Goal: Information Seeking & Learning: Learn about a topic

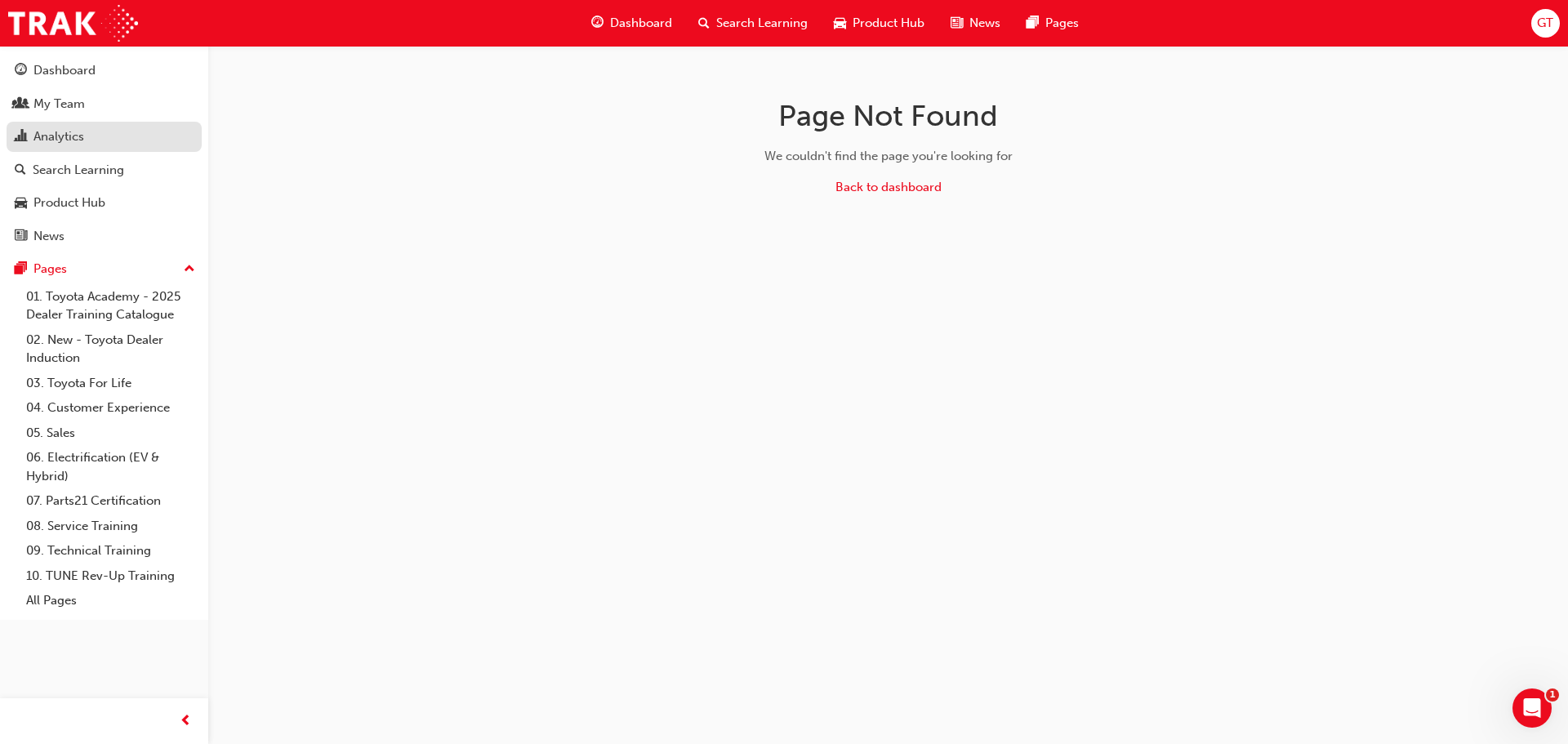
click at [69, 144] on div "Analytics" at bounding box center [59, 137] width 50 height 18
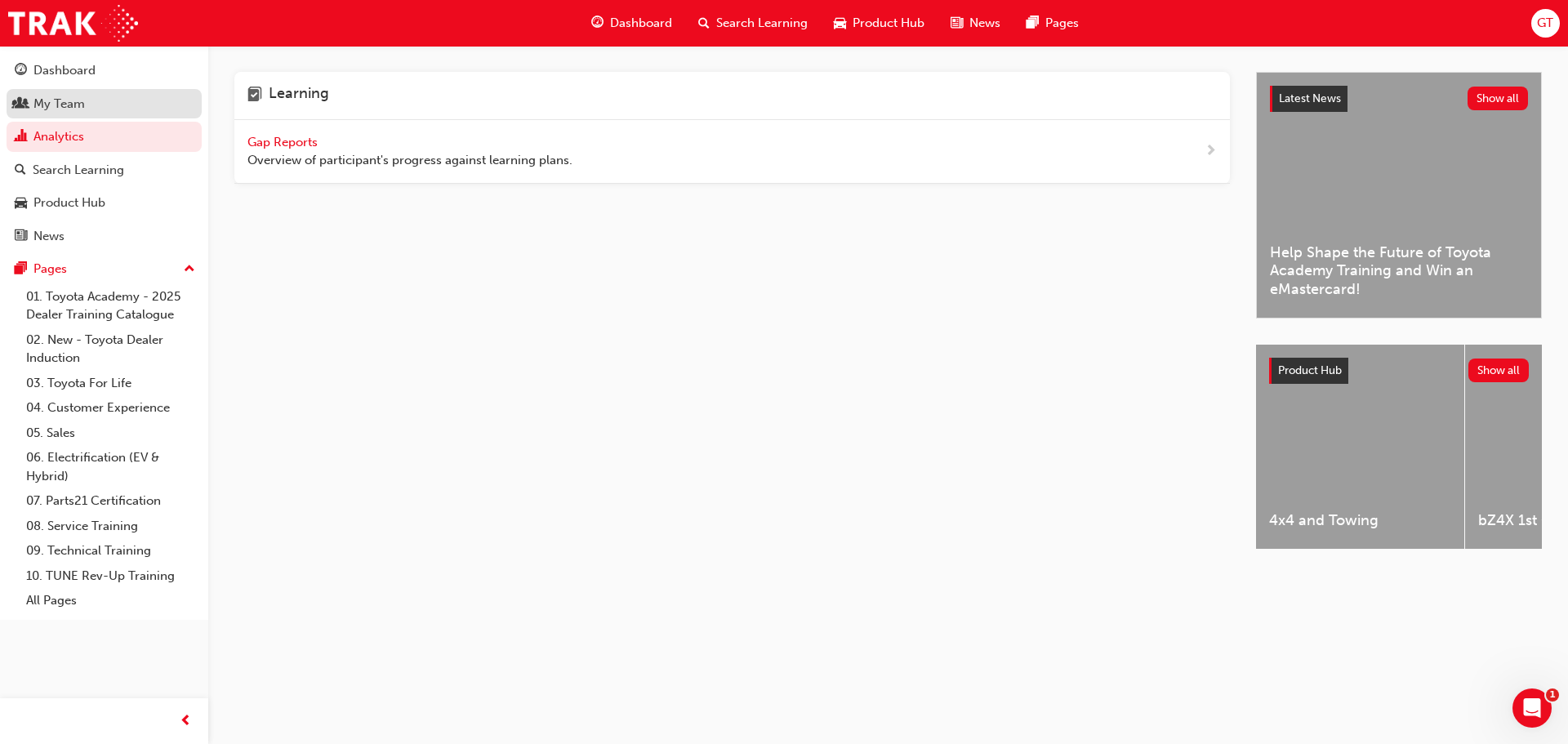
click at [92, 89] on link "My Team" at bounding box center [104, 104] width 195 height 30
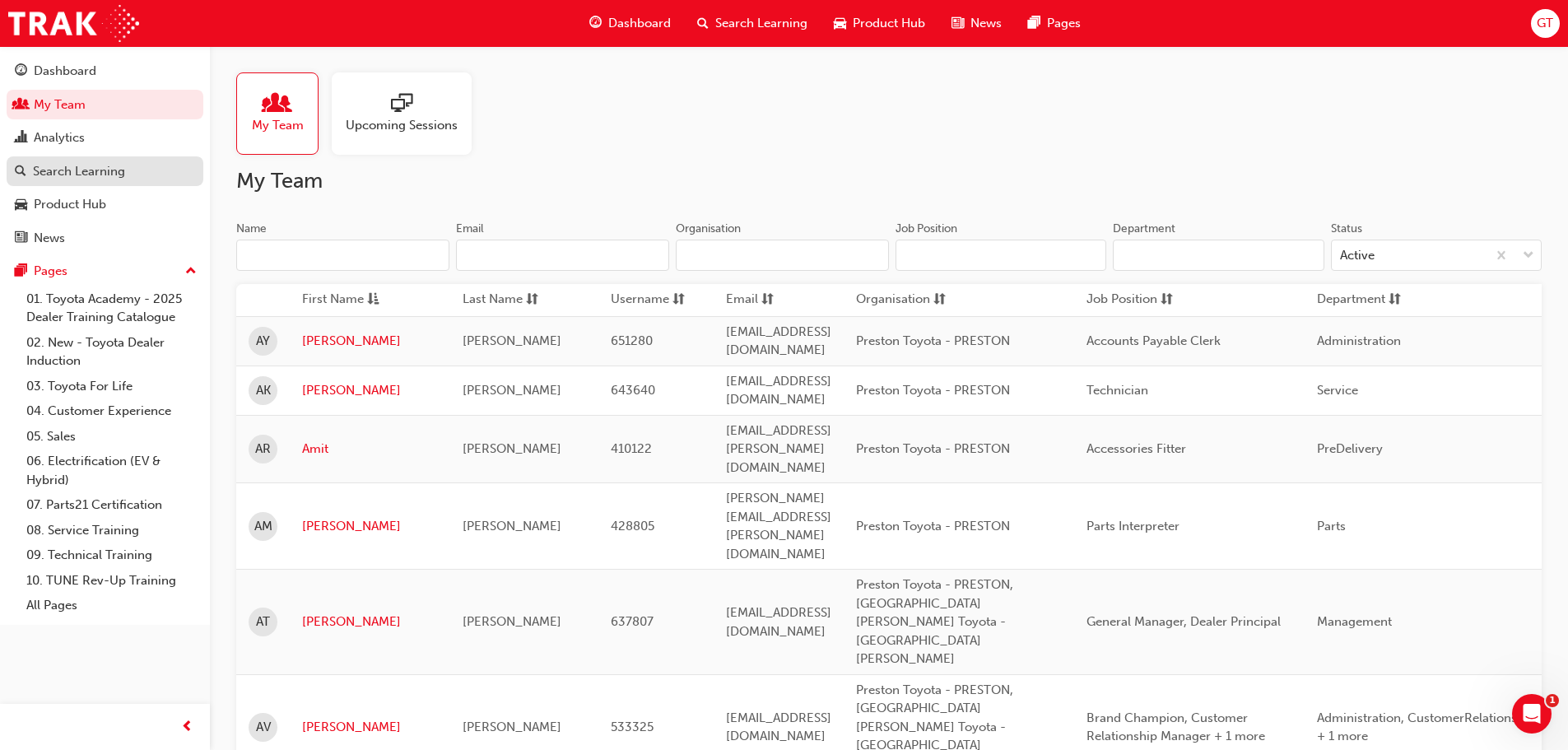
click at [78, 183] on link "Search Learning" at bounding box center [105, 172] width 196 height 30
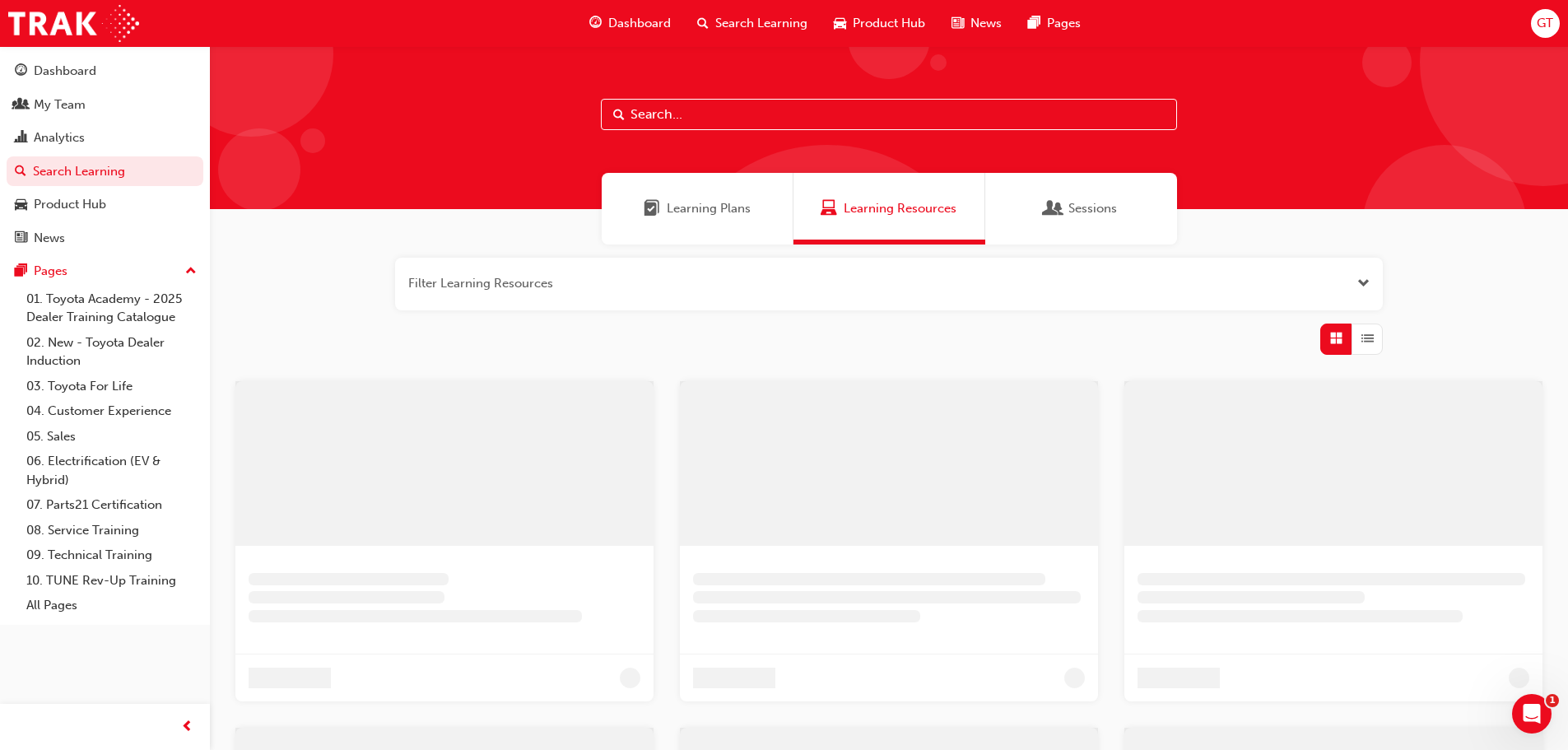
click at [656, 114] on input "text" at bounding box center [889, 114] width 576 height 31
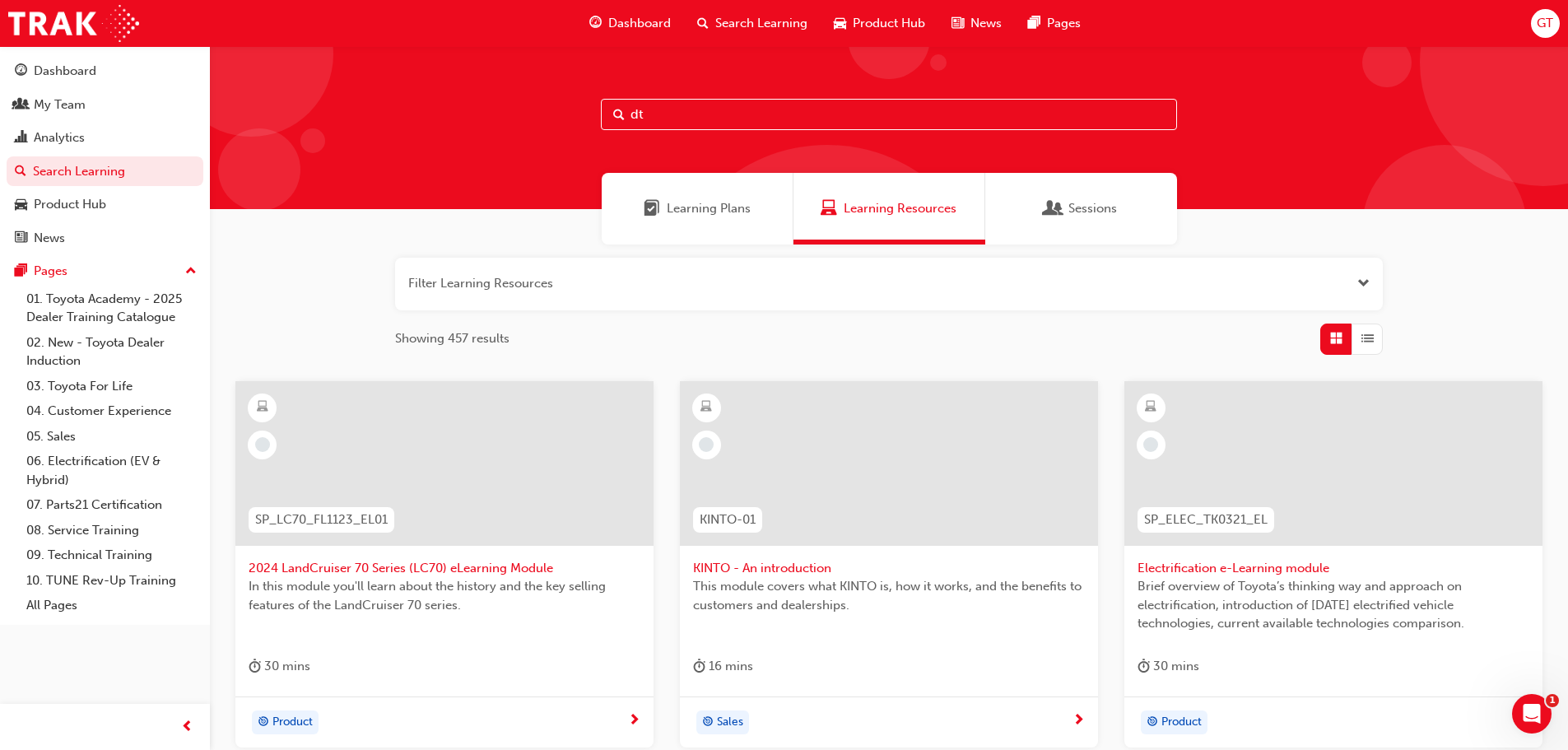
type input "dt"
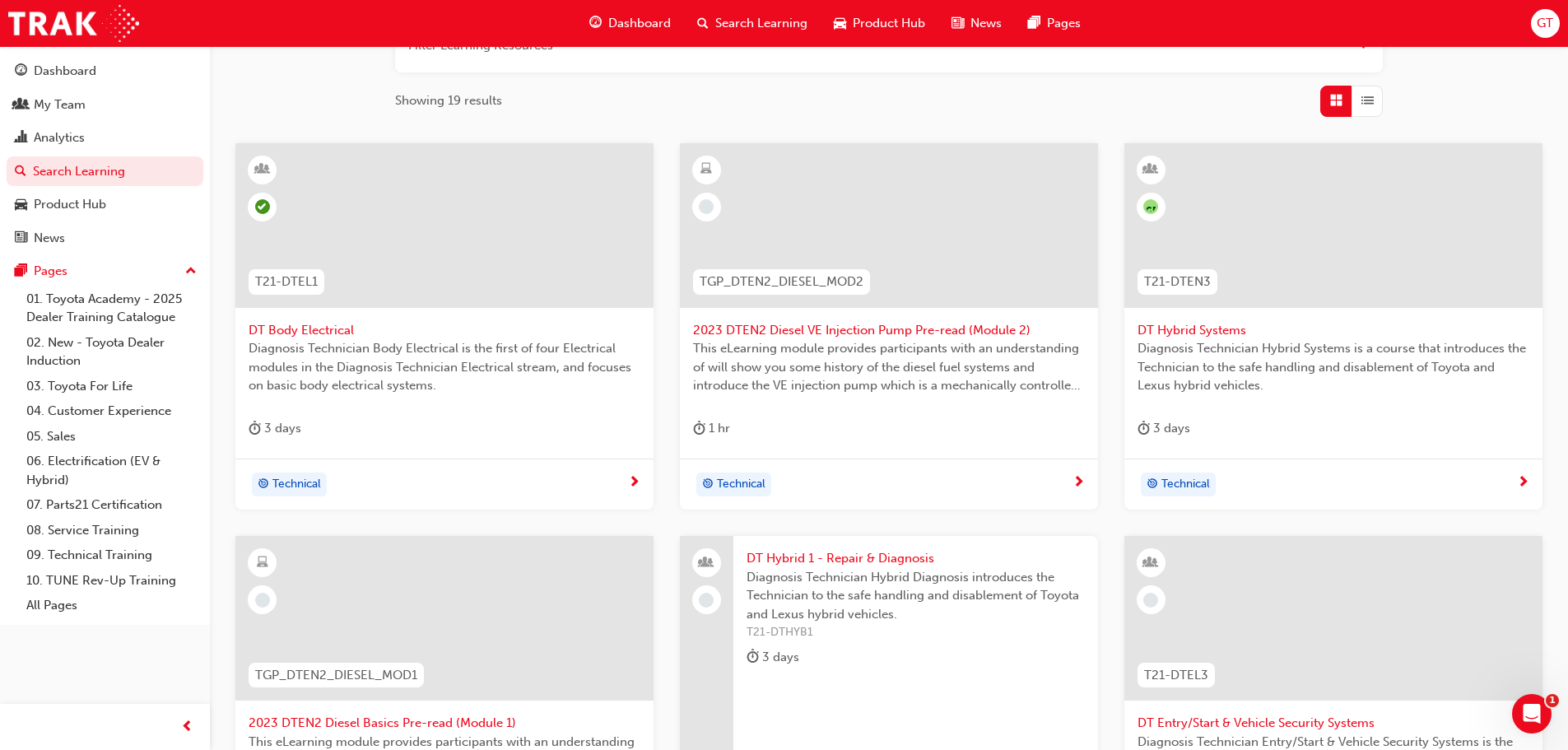
scroll to position [247, 0]
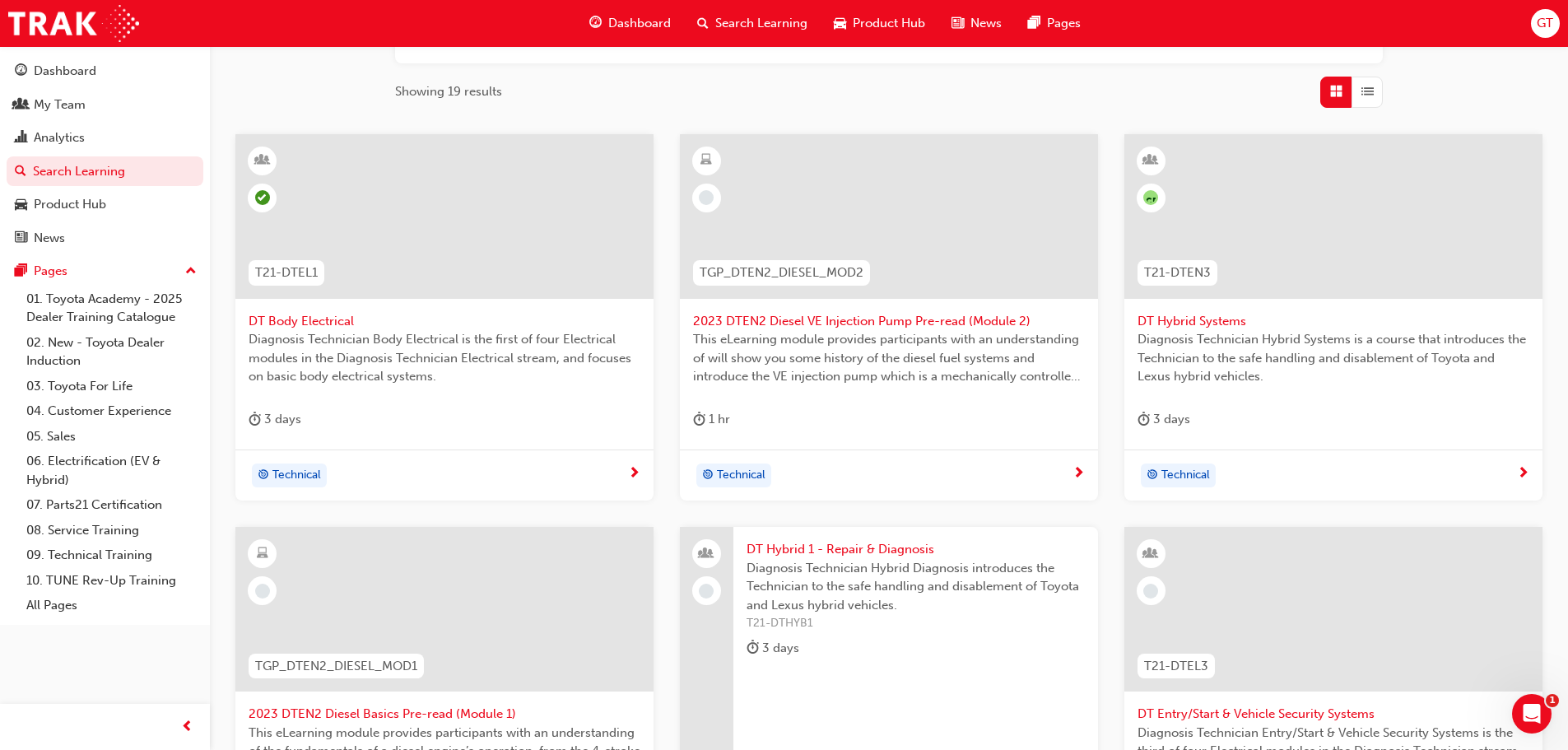
click at [634, 470] on span "next-icon" at bounding box center [634, 474] width 13 height 15
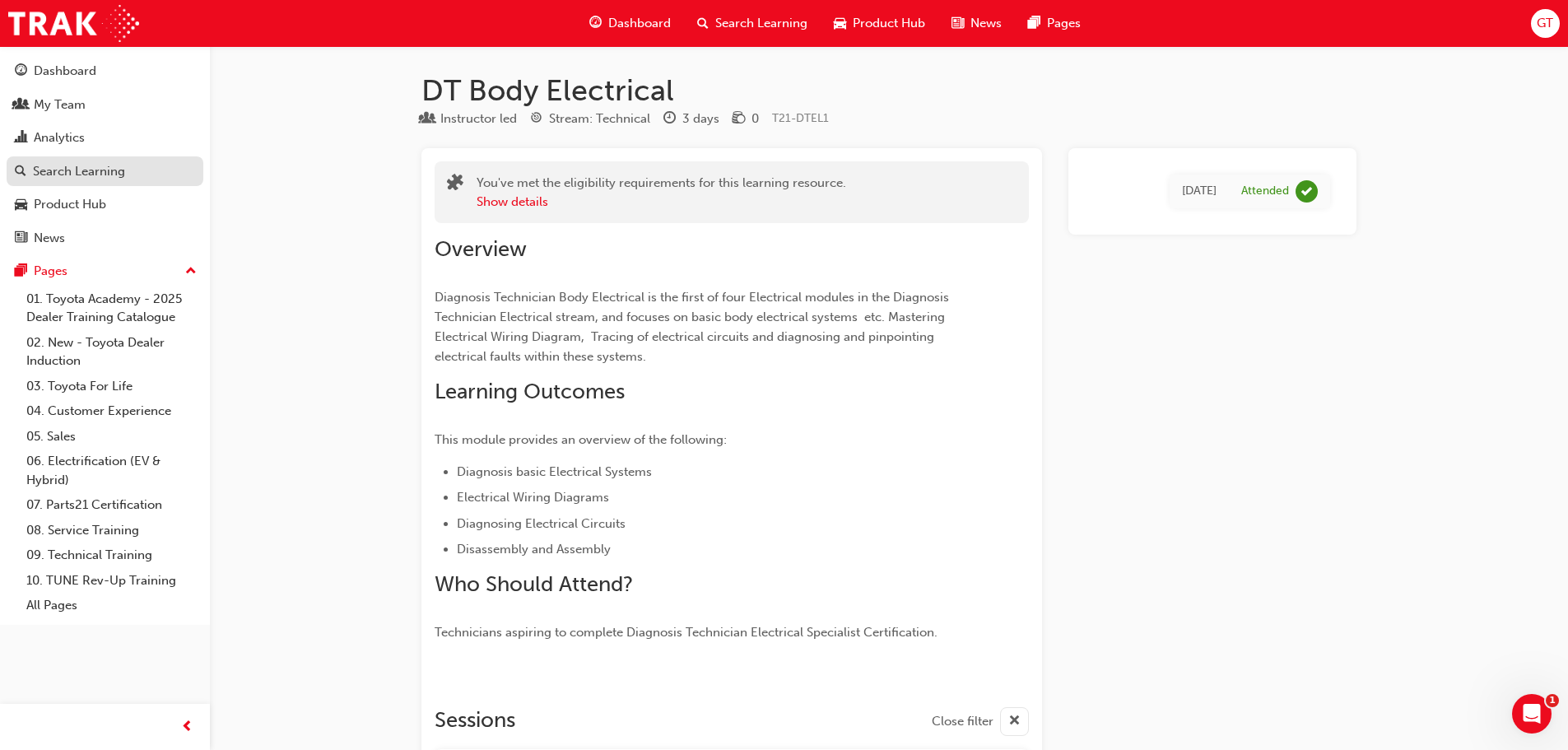
click at [73, 170] on div "Search Learning" at bounding box center [79, 172] width 92 height 19
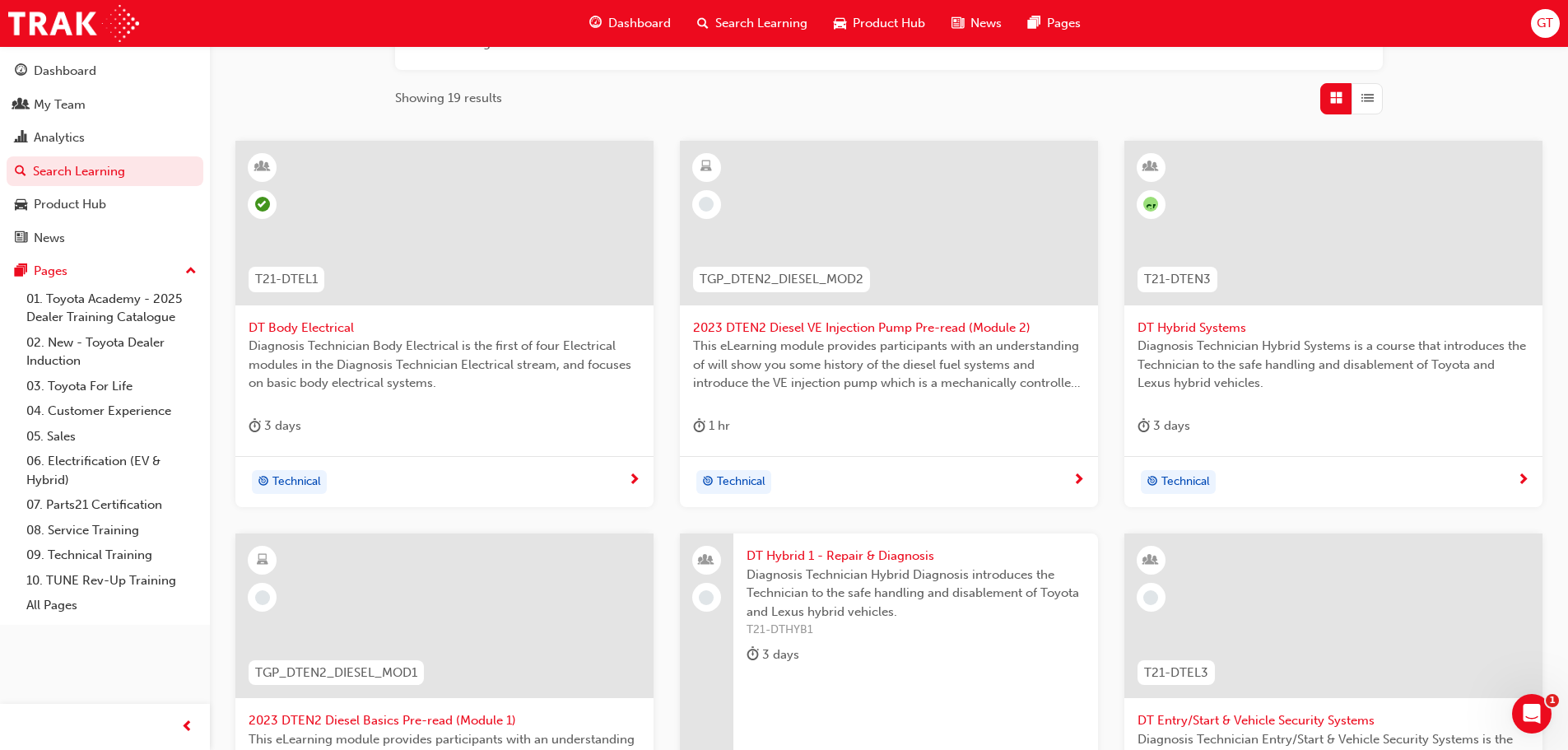
scroll to position [247, 0]
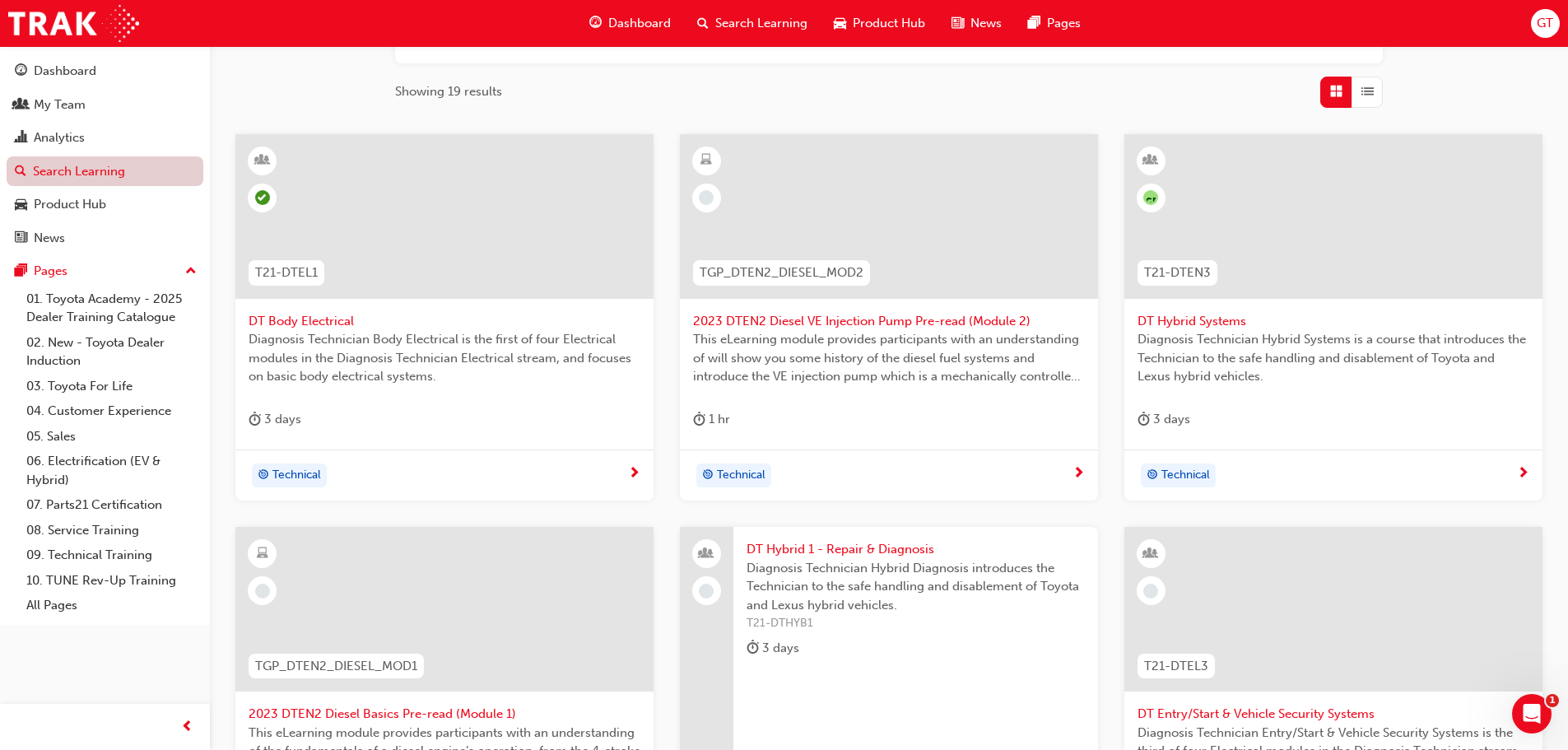
click at [136, 177] on link "Search Learning" at bounding box center [105, 172] width 196 height 30
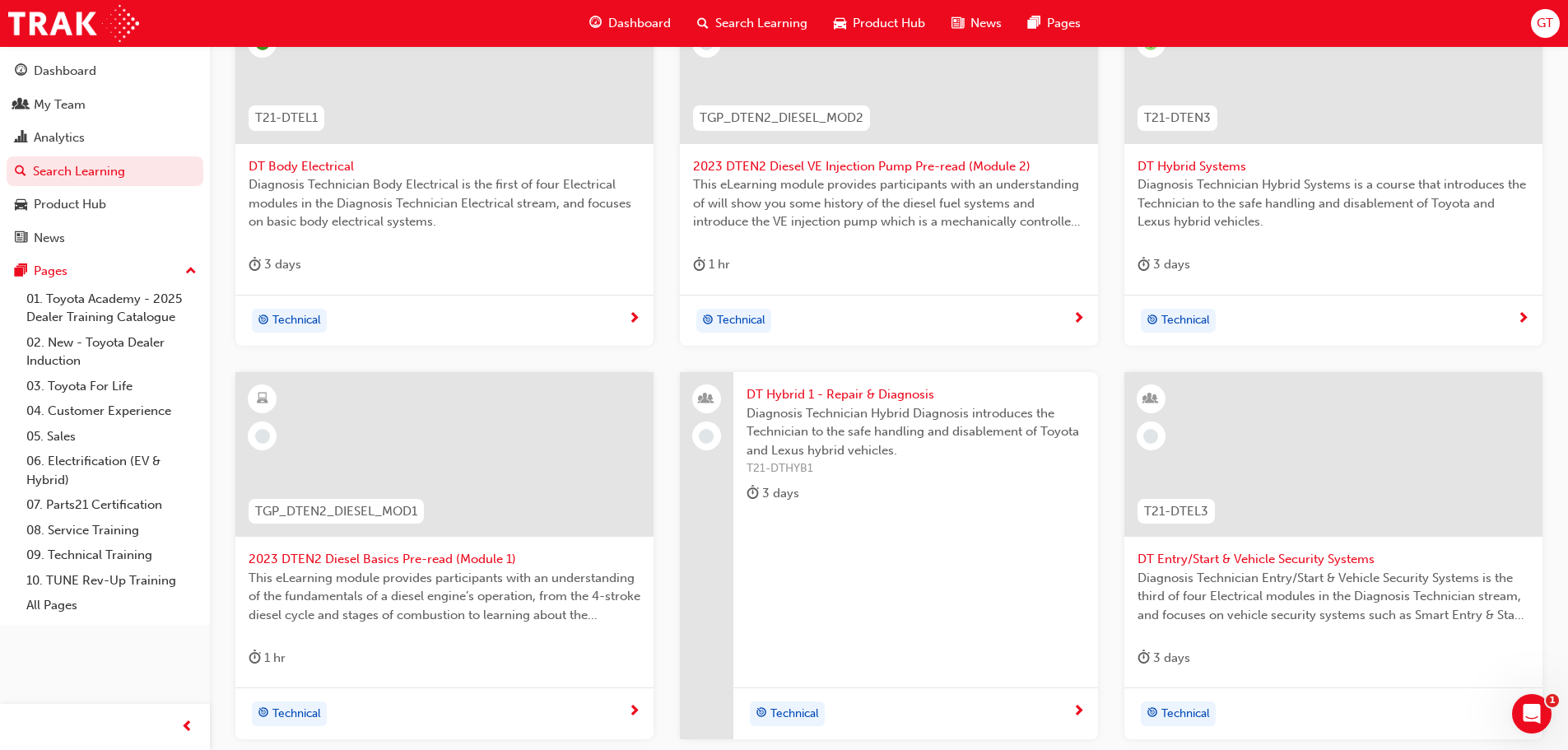
scroll to position [345, 0]
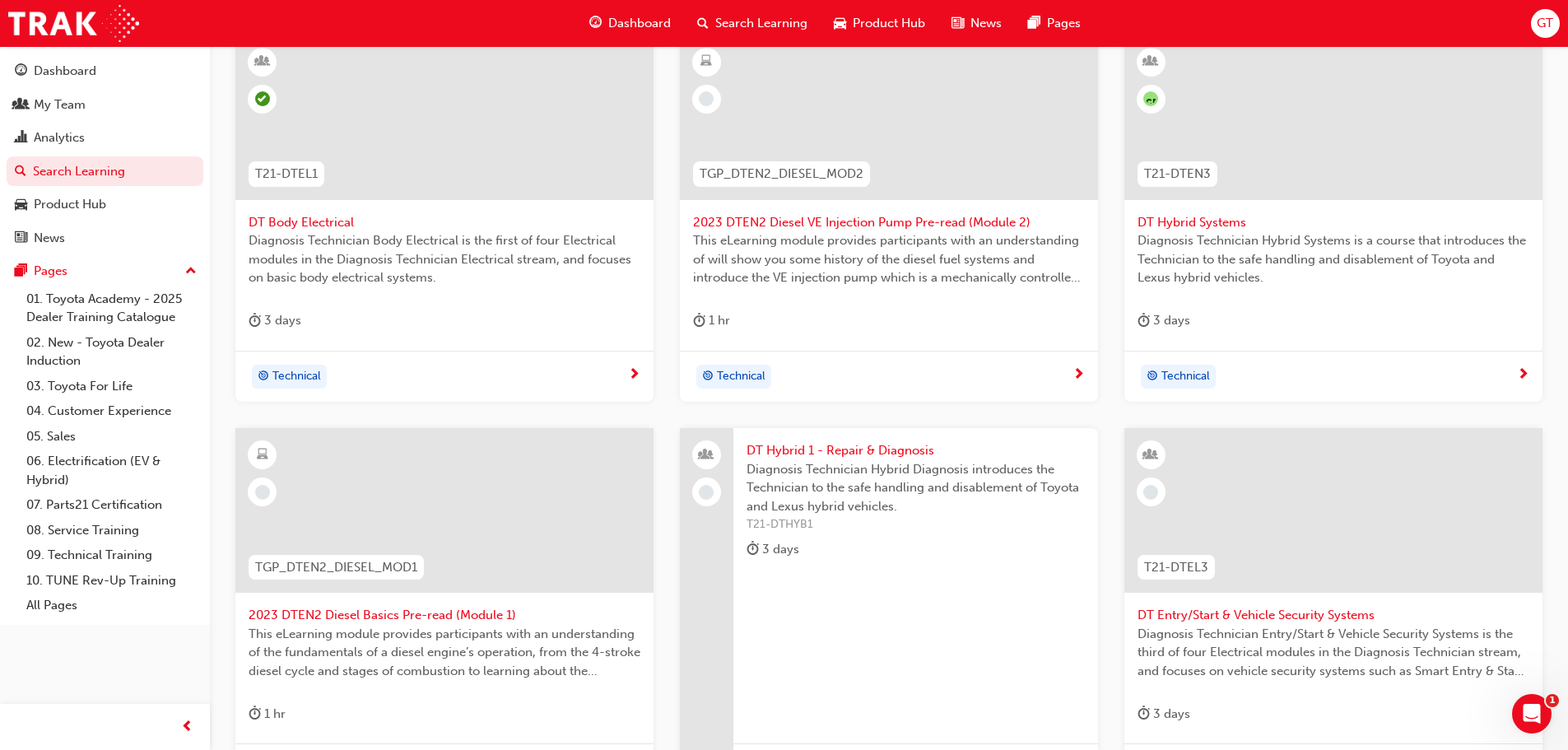
click at [309, 215] on span "DT Body Electrical" at bounding box center [444, 223] width 392 height 19
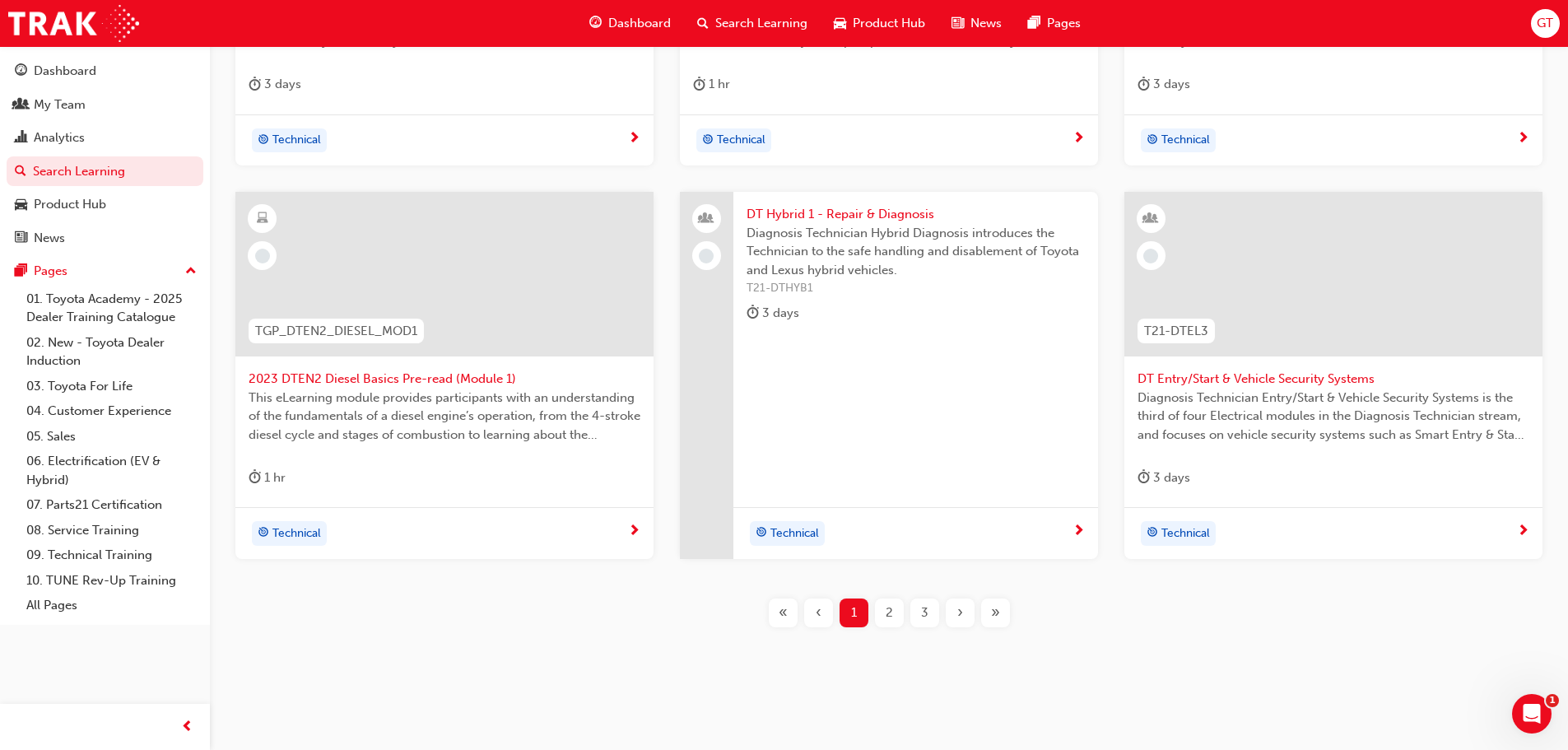
scroll to position [593, 0]
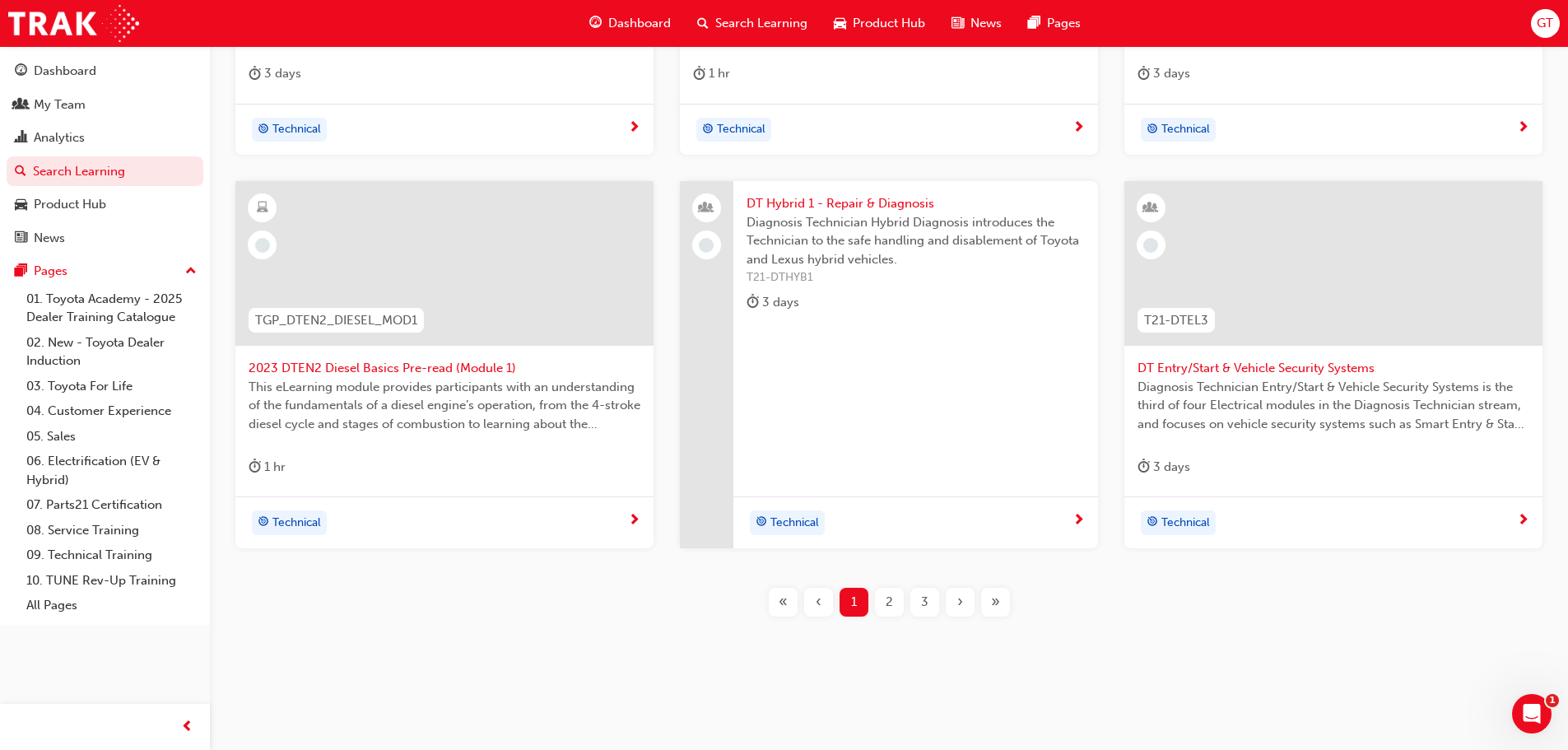
click at [876, 604] on div "2" at bounding box center [889, 602] width 29 height 29
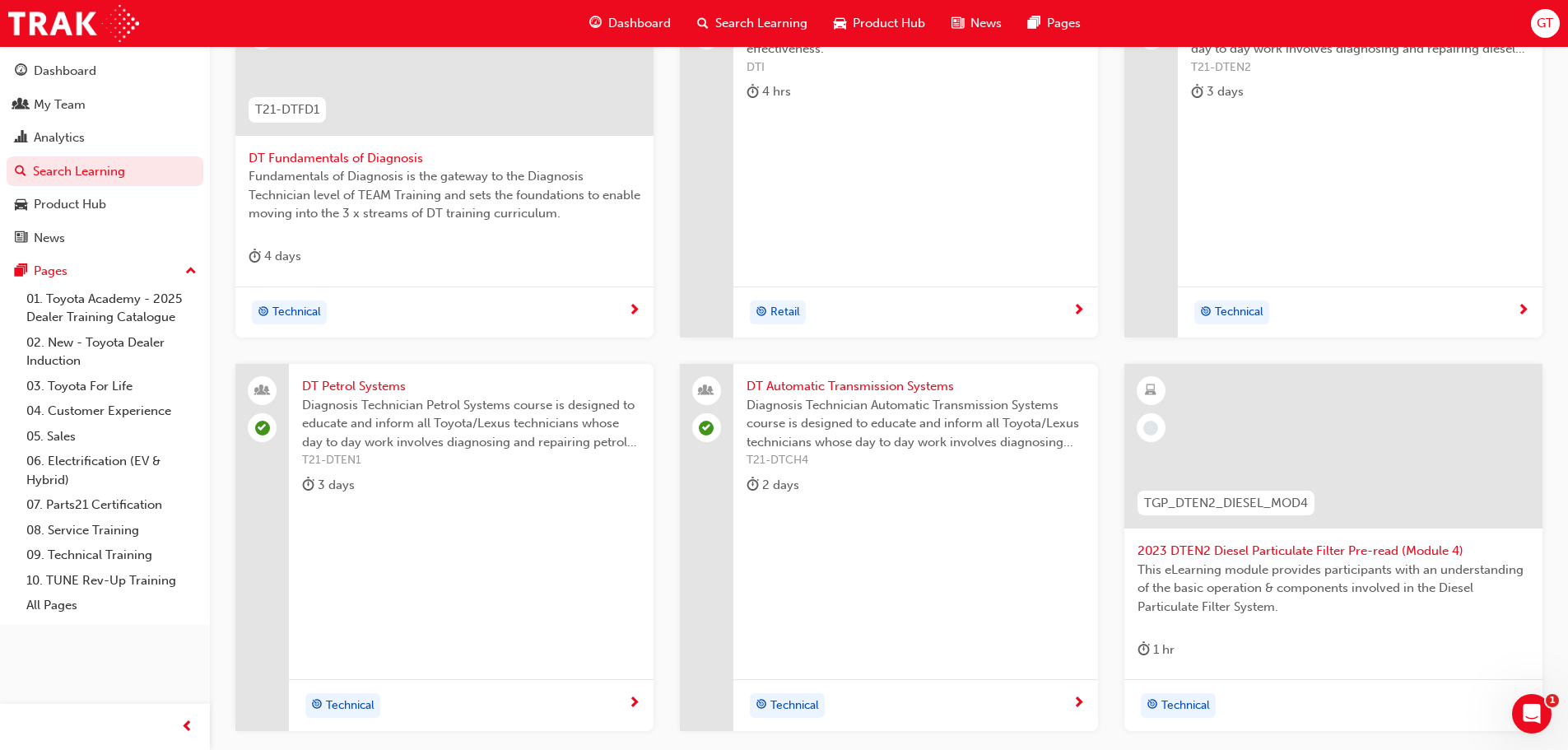
scroll to position [593, 0]
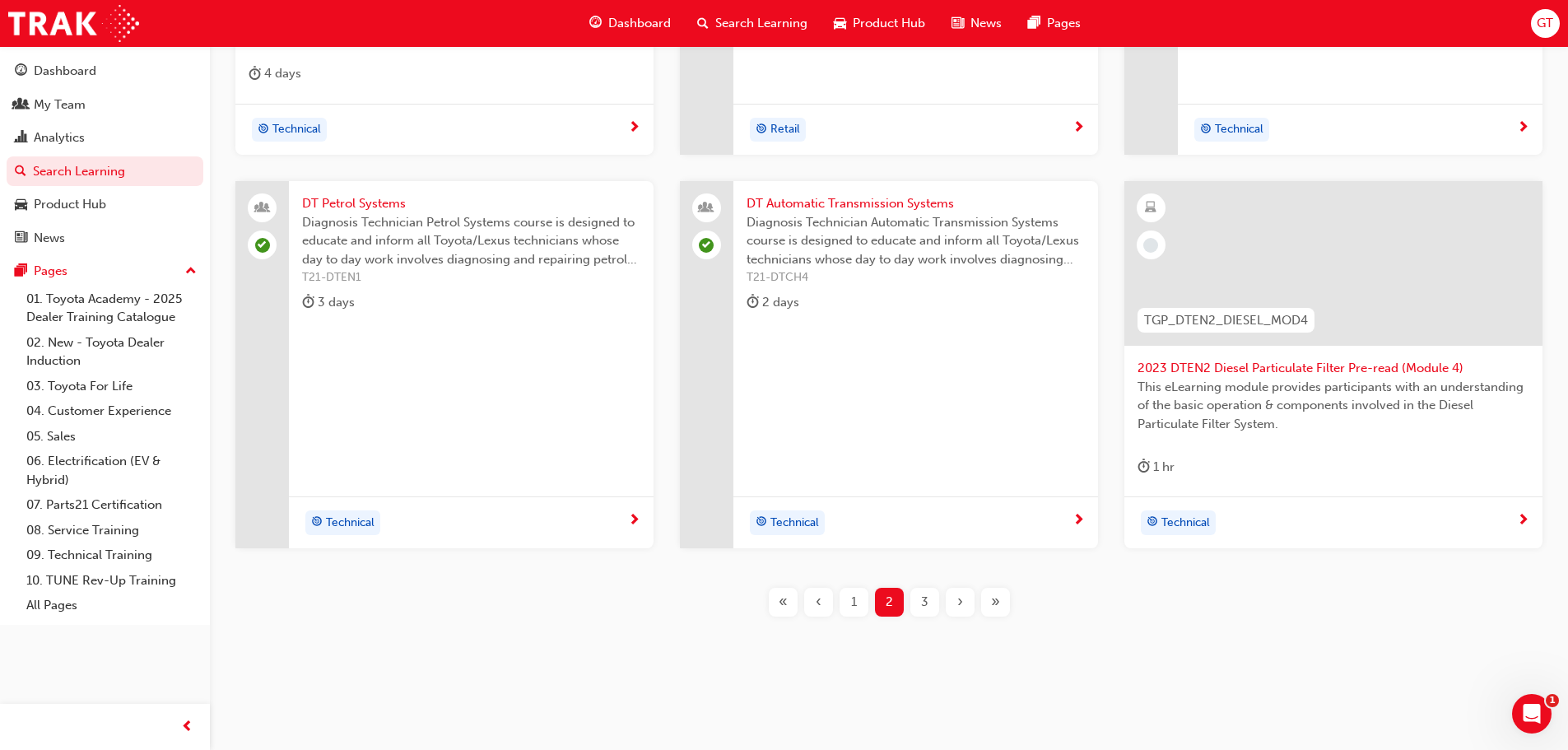
click at [345, 207] on span "DT Petrol Systems" at bounding box center [471, 204] width 338 height 19
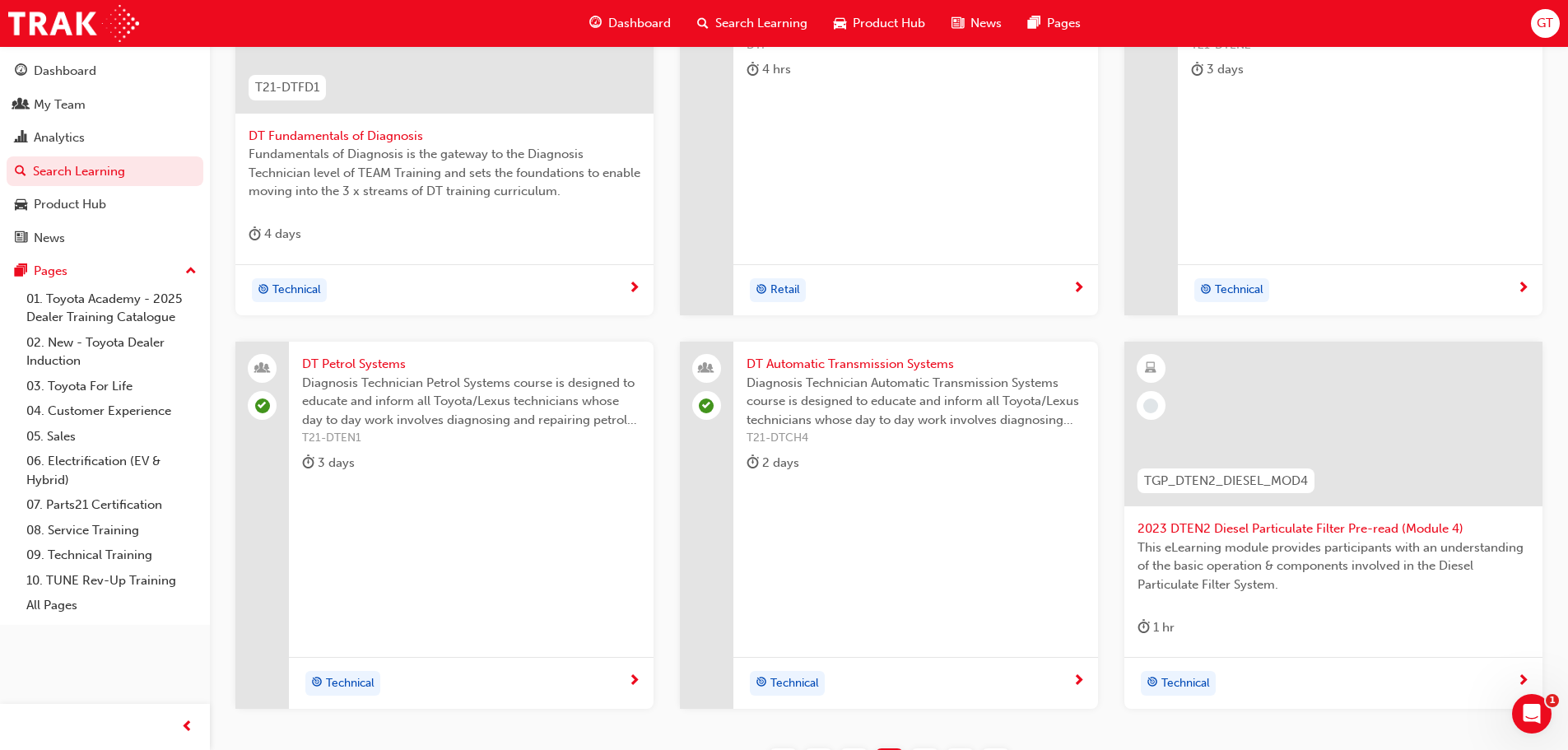
scroll to position [593, 0]
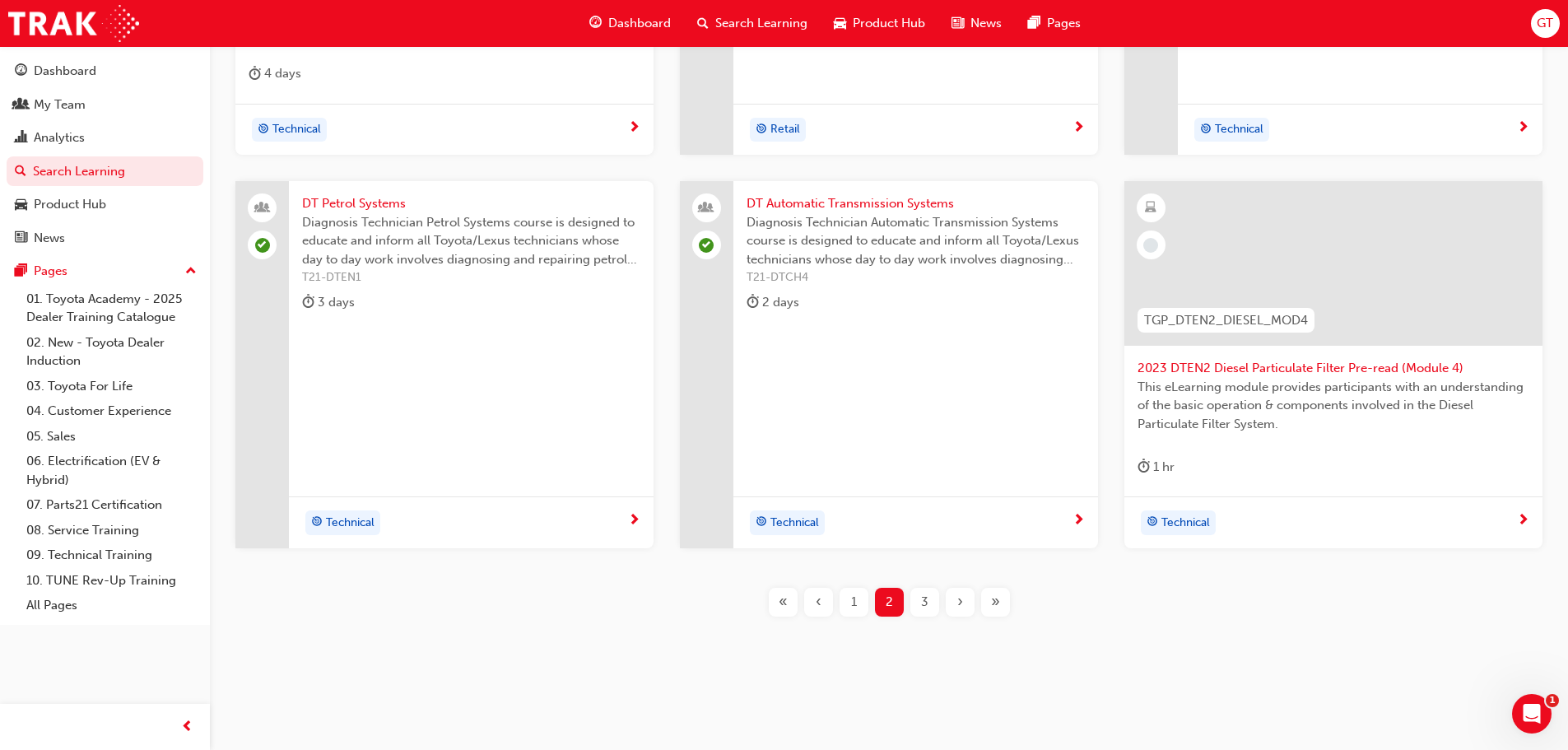
click at [923, 598] on span "3" at bounding box center [924, 602] width 8 height 19
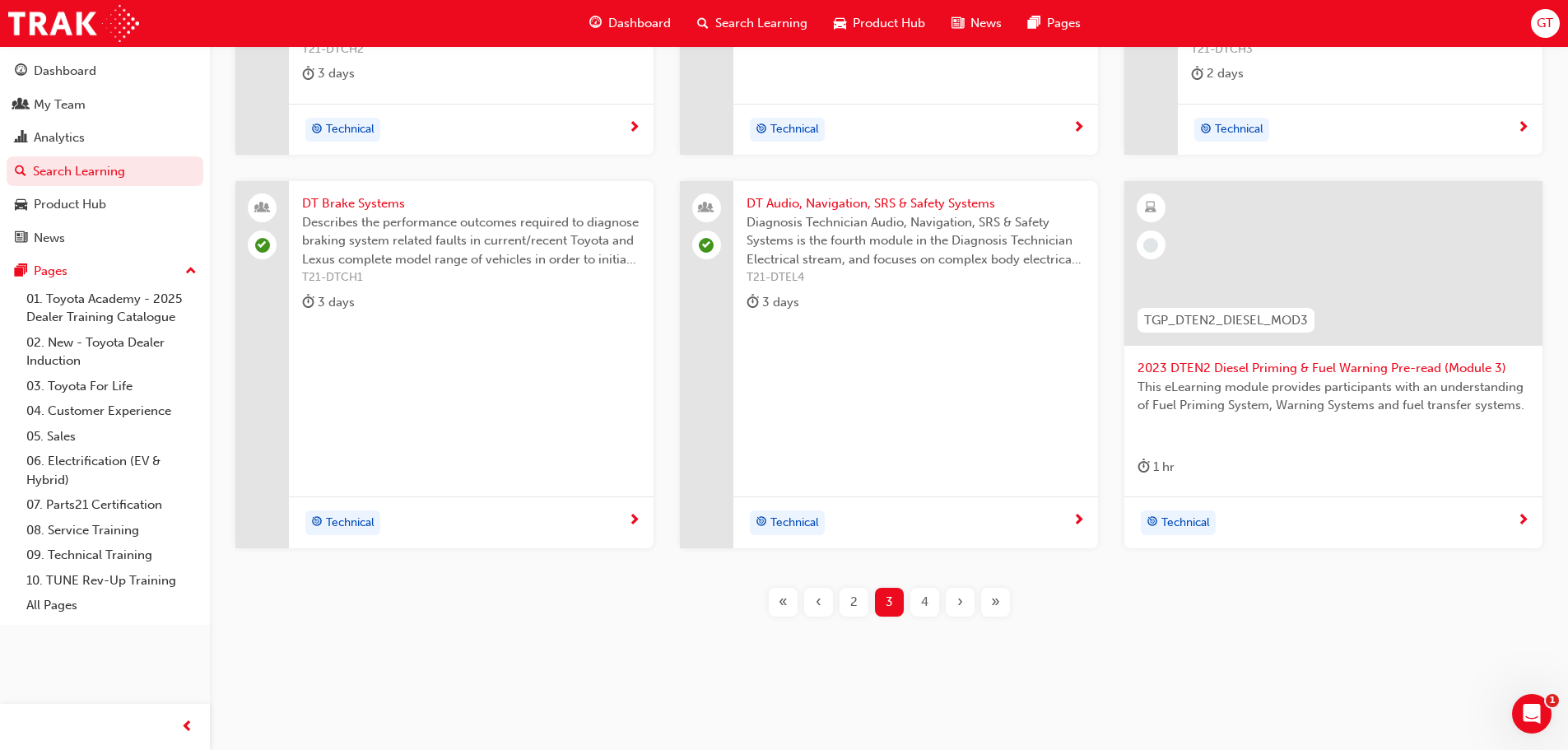
click at [825, 193] on div "DT Audio, Navigation, SRS & Safety Systems Diagnosis Technician Audio, Navigati…" at bounding box center [916, 256] width 365 height 151
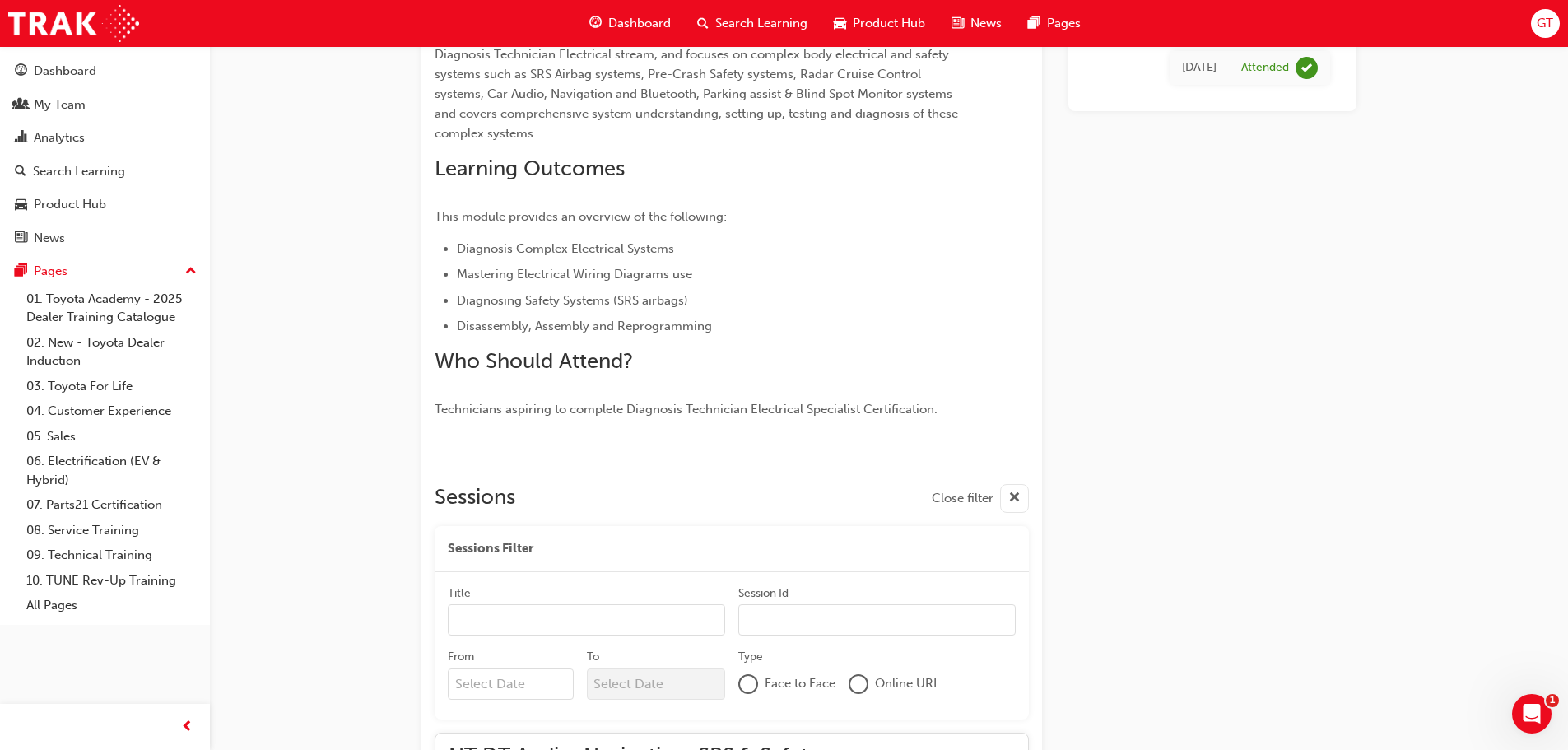
scroll to position [257, 0]
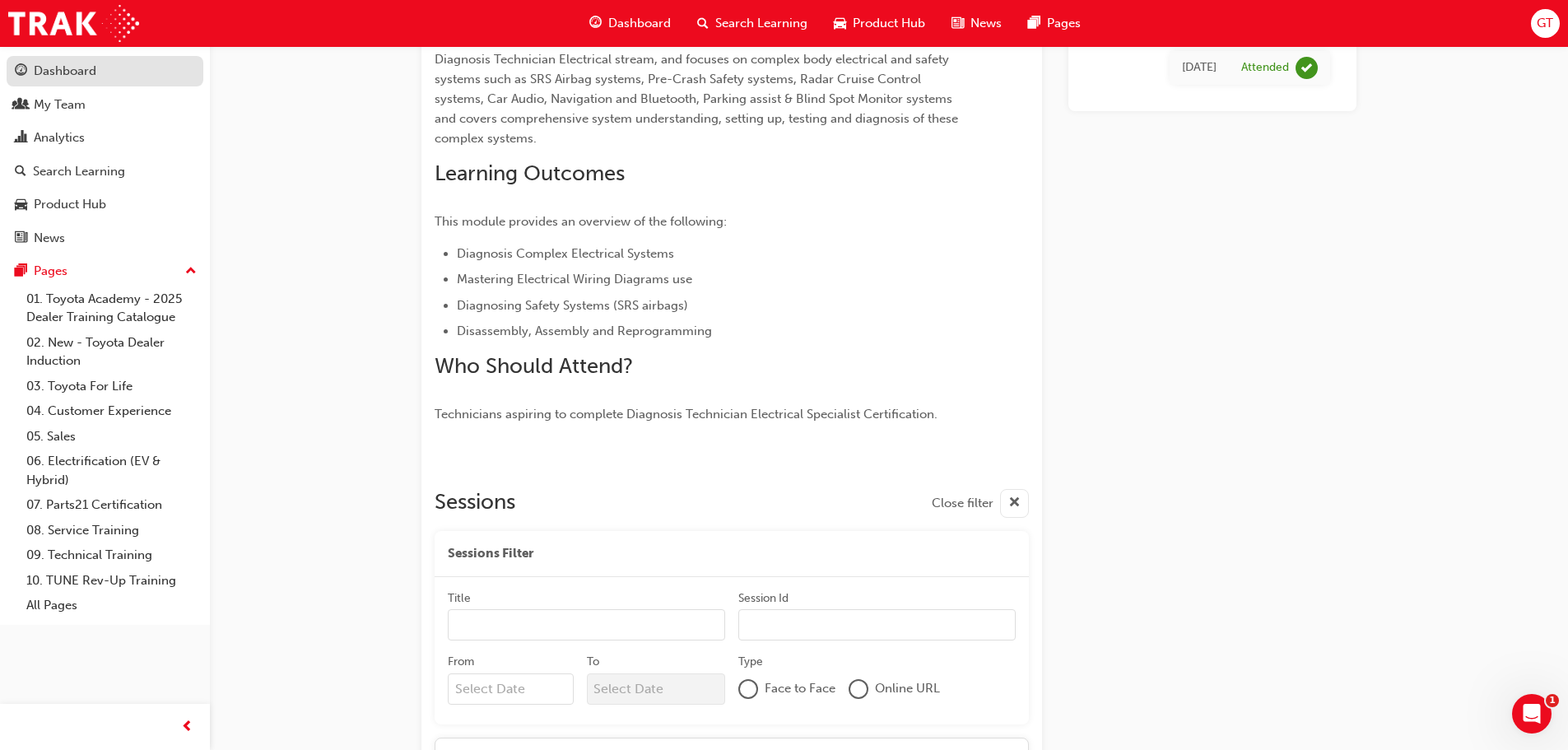
click at [67, 70] on div "Dashboard" at bounding box center [65, 71] width 63 height 19
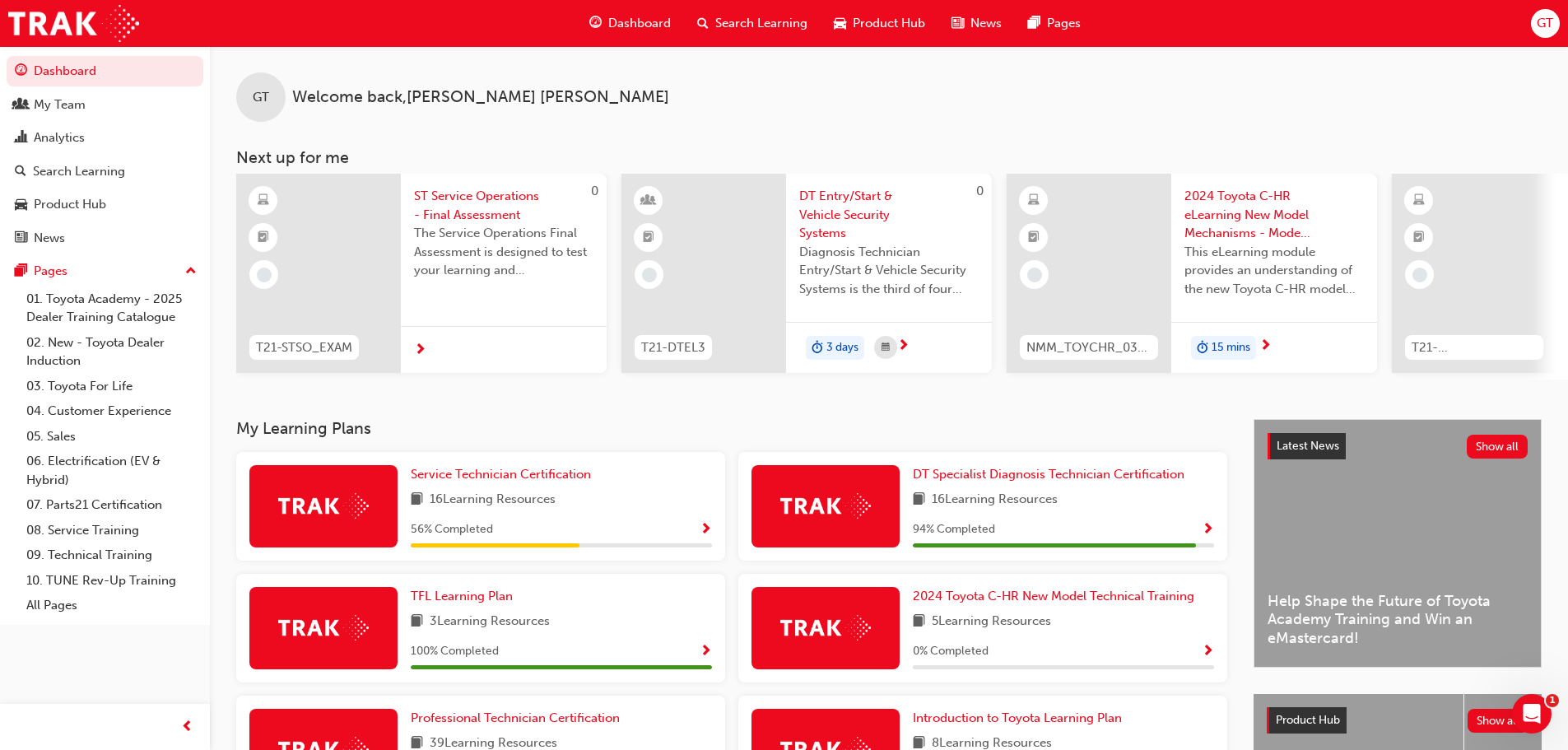
click at [980, 376] on div "0 T21-DTEL3 DT Entry/Start & Vehicle Security Systems Diagnosis Technician Entr…" at bounding box center [806, 276] width 371 height 206
drag, startPoint x: 980, startPoint y: 376, endPoint x: 1110, endPoint y: 386, distance: 130.4
click at [1104, 379] on div "0 T21-STSO_EXAM ST Service Operations - Final Assessment The Service Operations…" at bounding box center [902, 276] width 1332 height 206
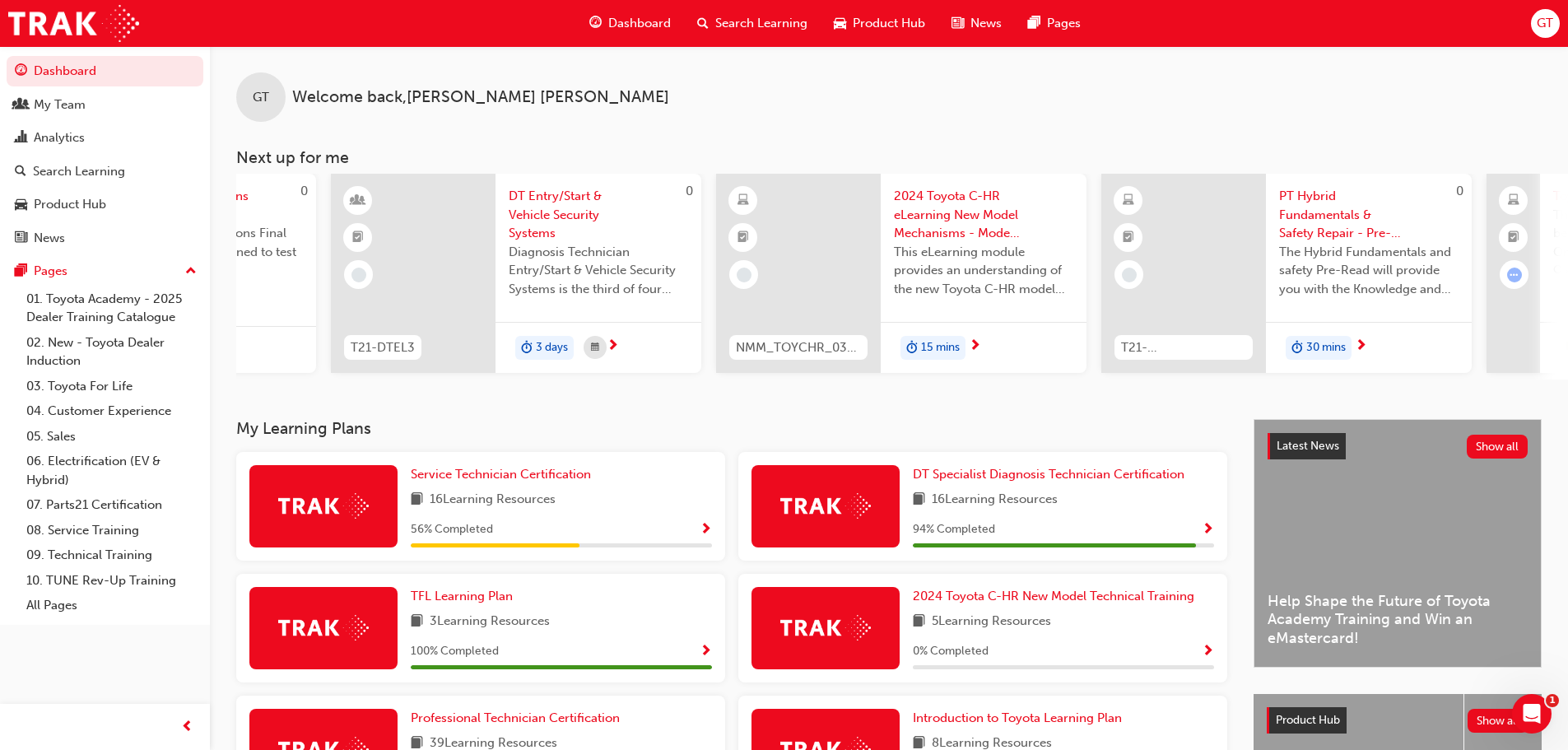
scroll to position [0, 404]
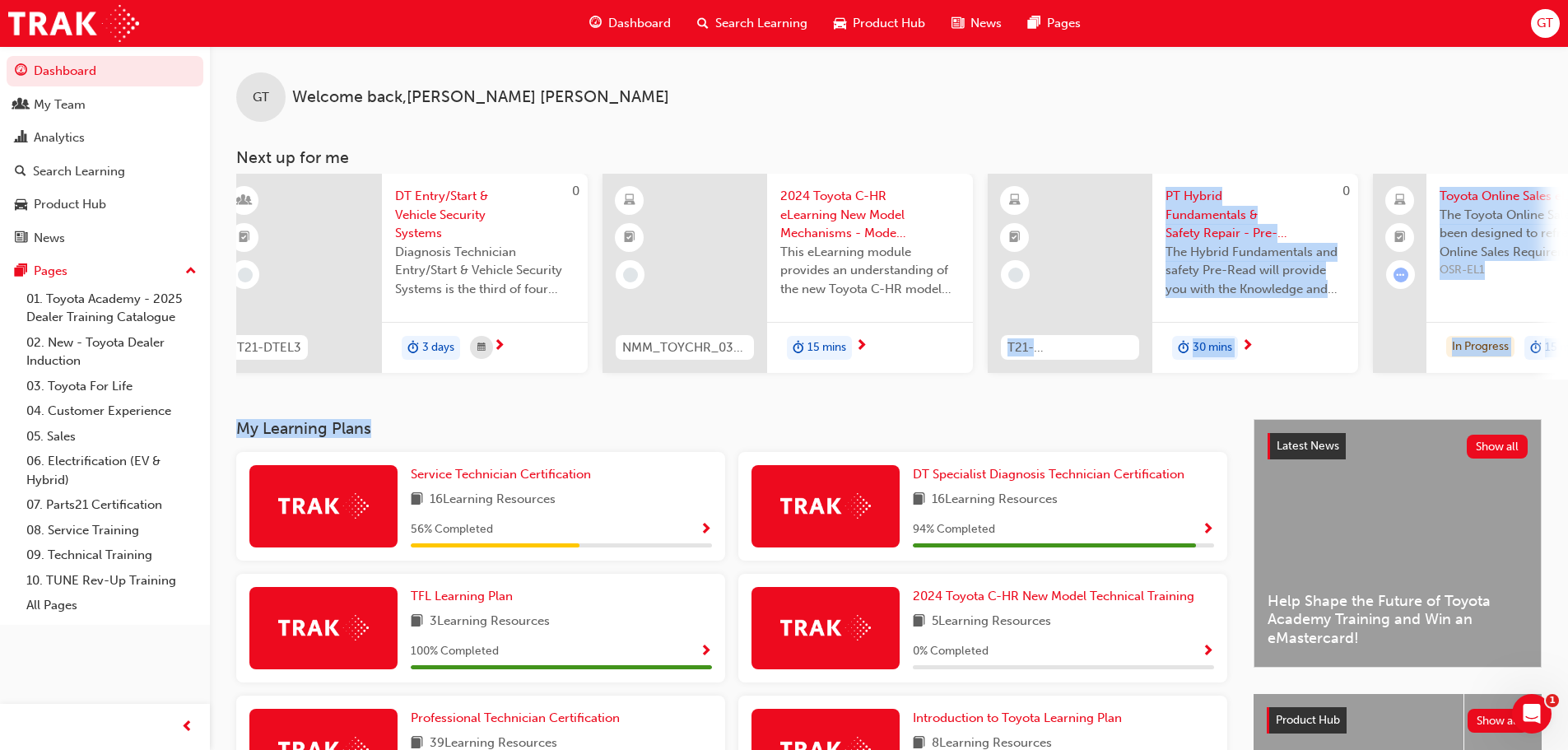
drag, startPoint x: 1124, startPoint y: 413, endPoint x: 1213, endPoint y: 427, distance: 90.1
click at [1208, 428] on div "GT Welcome back , [PERSON_NAME] Next up for me 0 T21-STSO_EXAM ST Service Opera…" at bounding box center [889, 488] width 1358 height 884
click at [1304, 398] on div "GT Welcome back , [PERSON_NAME] Next up for me 0 T21-STSO_EXAM ST Service Opera…" at bounding box center [889, 232] width 1358 height 373
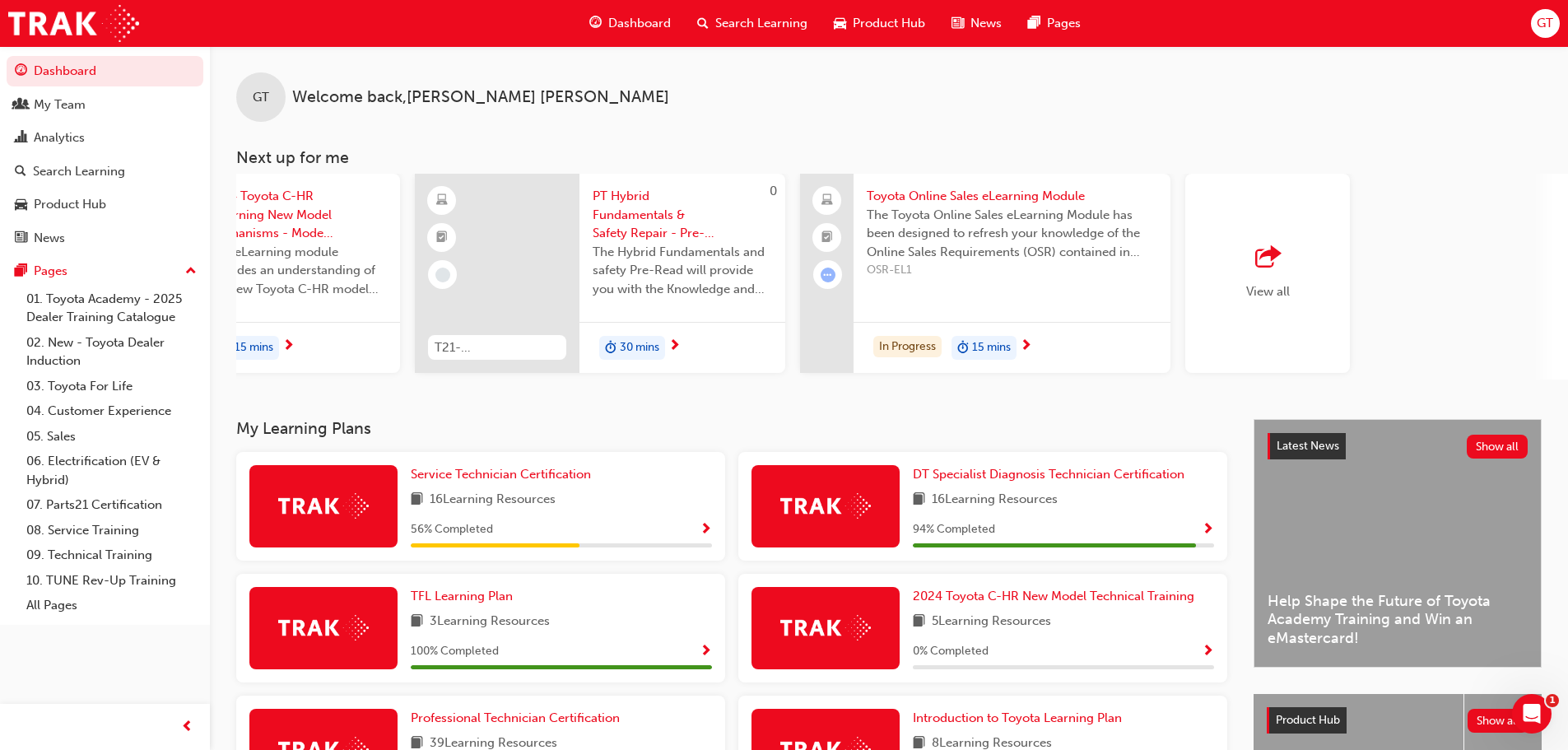
scroll to position [0, 926]
